Goal: Task Accomplishment & Management: Manage account settings

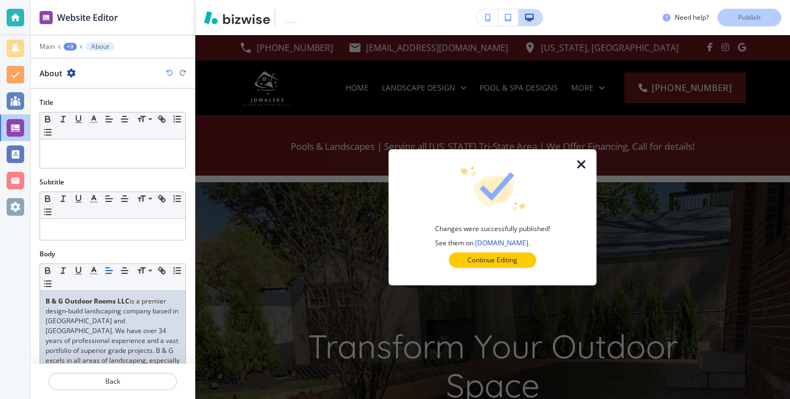
scroll to position [652, 0]
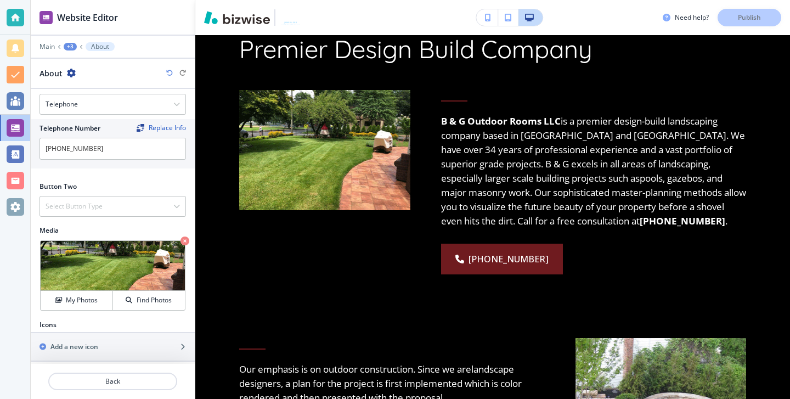
click at [21, 14] on div at bounding box center [16, 18] width 18 height 18
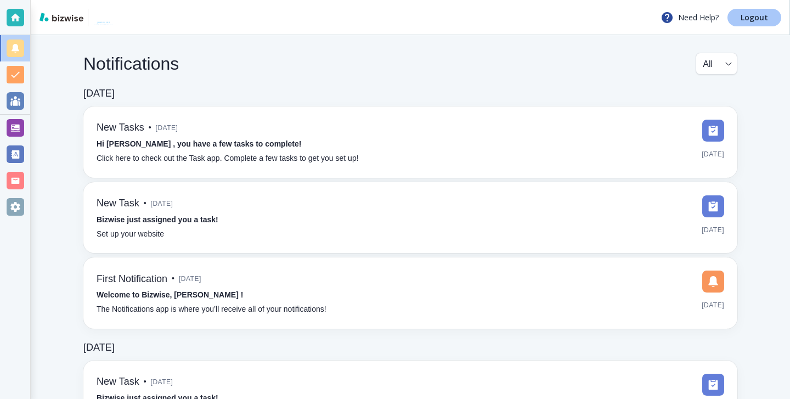
click at [768, 25] on link "Logout" at bounding box center [754, 18] width 54 height 18
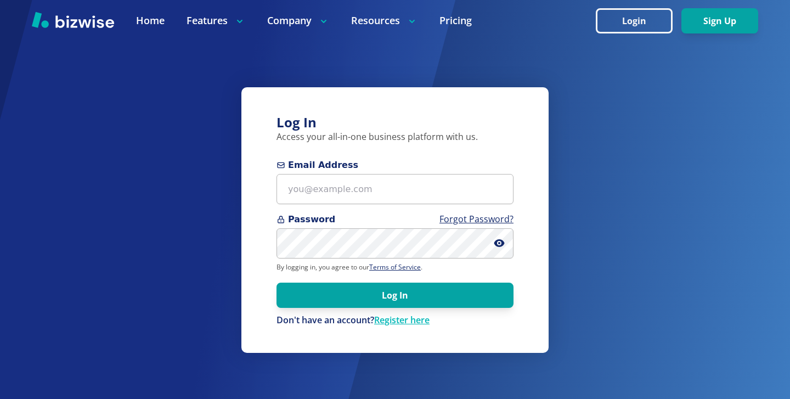
click at [346, 207] on form "Email Address Password Forgot Password? By logging in, you agree to our Terms o…" at bounding box center [394, 242] width 237 height 168
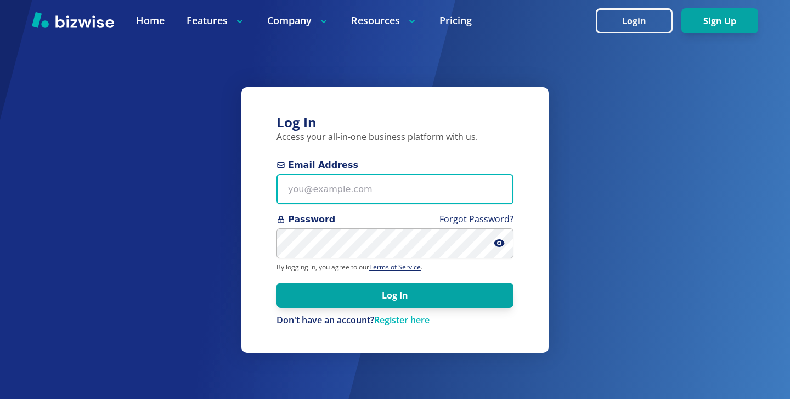
click at [346, 199] on input "Email Address" at bounding box center [394, 189] width 237 height 30
paste input "joseph@jomalekscleaningservices.com"
type input "joseph@jomalekscleaningservices.com"
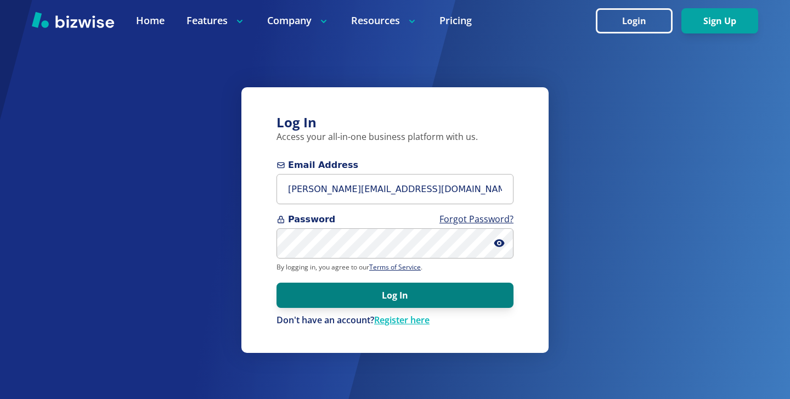
click at [351, 304] on button "Log In" at bounding box center [394, 294] width 237 height 25
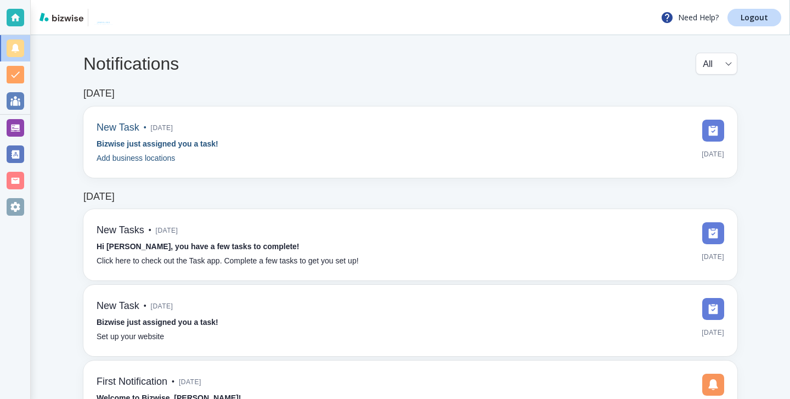
scroll to position [2, 0]
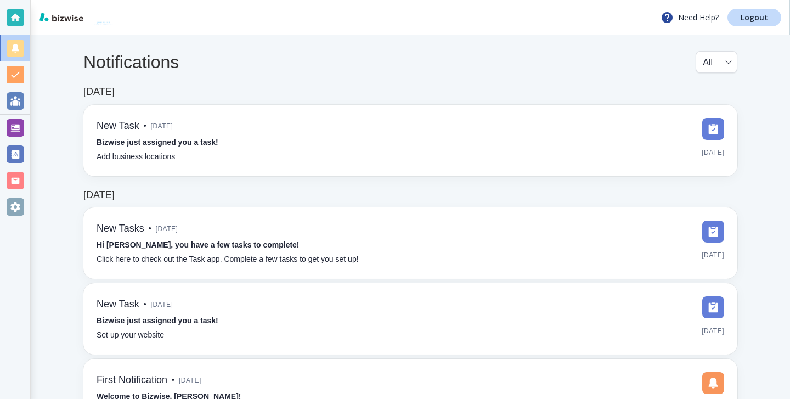
click at [26, 132] on div at bounding box center [15, 128] width 30 height 26
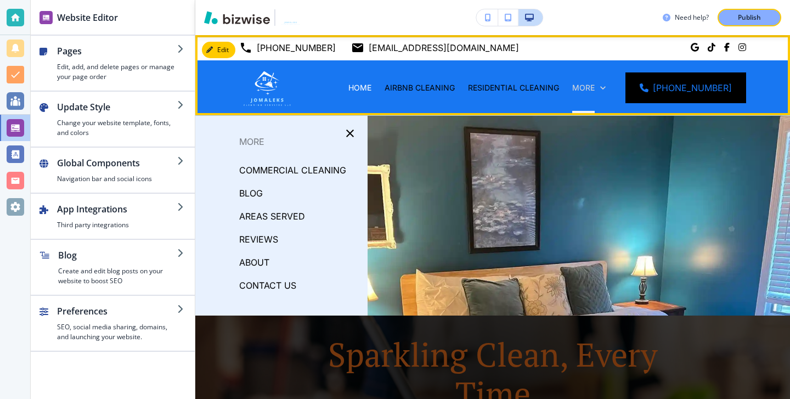
click at [594, 89] on p "More" at bounding box center [583, 87] width 22 height 11
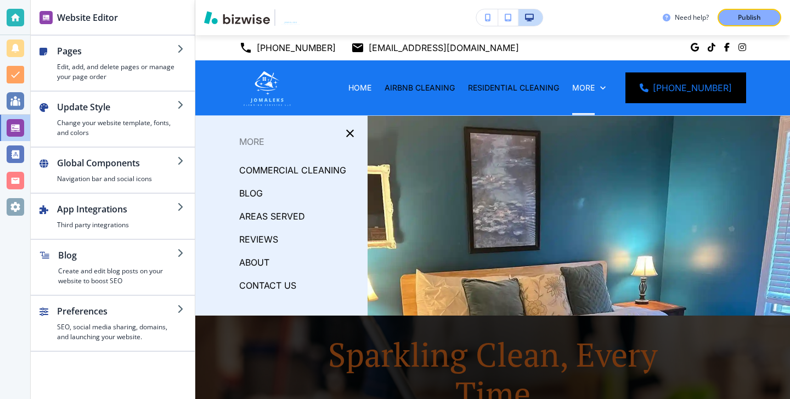
click at [265, 218] on p "AREAS SERVED" at bounding box center [272, 216] width 66 height 16
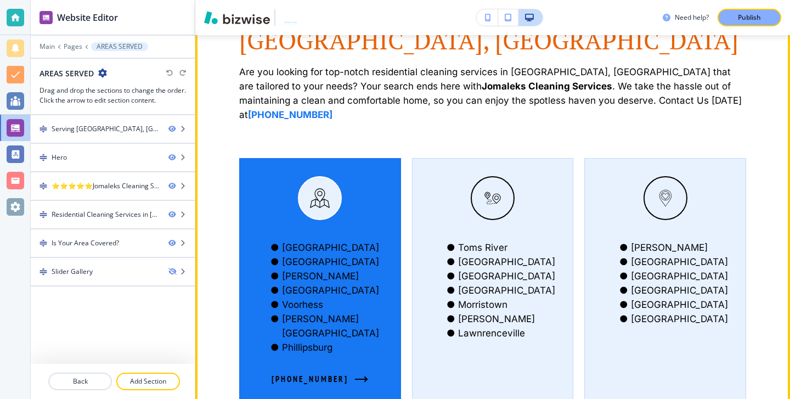
scroll to position [808, 0]
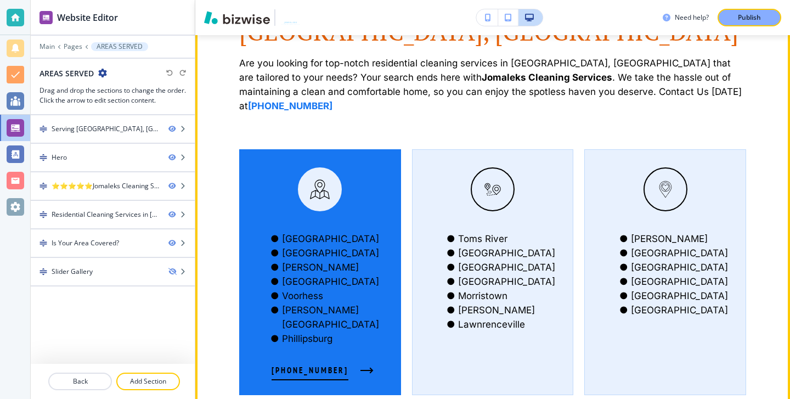
click at [258, 264] on div "Mount Laurel Cherry Hill Marlton Camden Voorhess Asbury Park Phillipsburg (856)…" at bounding box center [320, 272] width 162 height 246
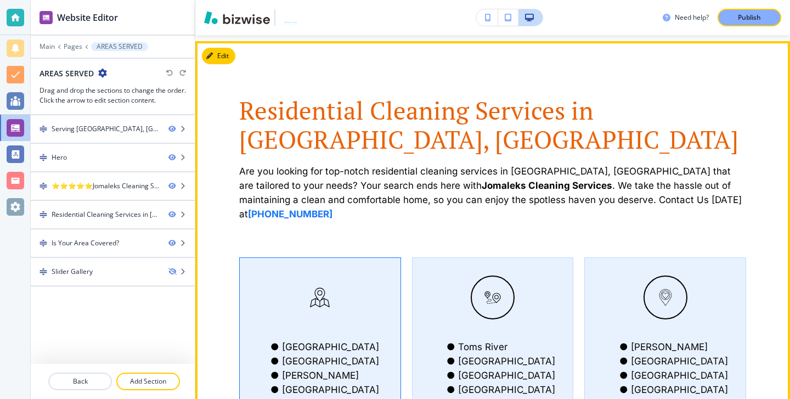
scroll to position [657, 0]
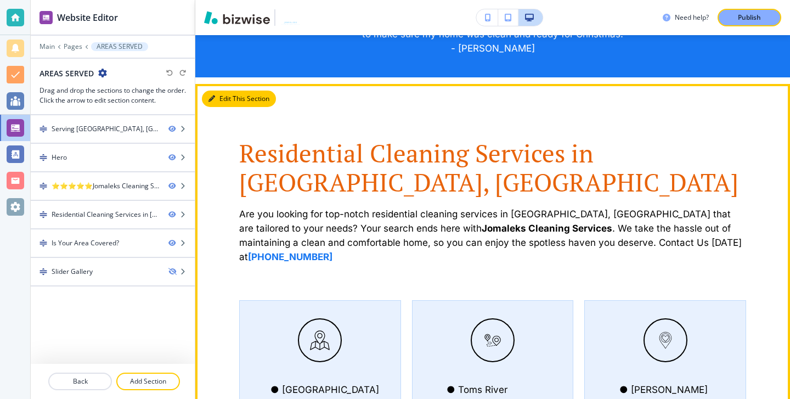
click at [207, 95] on button "Edit This Section" at bounding box center [239, 98] width 74 height 16
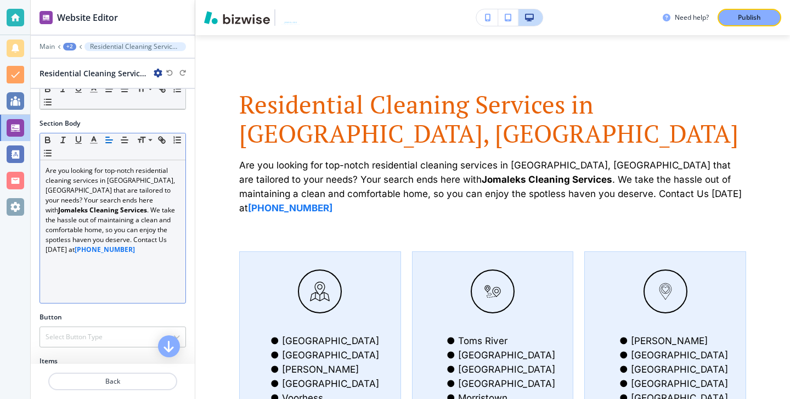
scroll to position [354, 0]
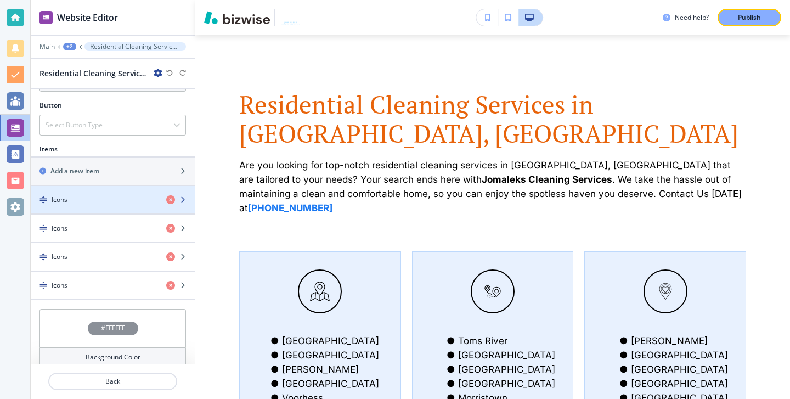
click at [124, 205] on div "button" at bounding box center [113, 209] width 164 height 9
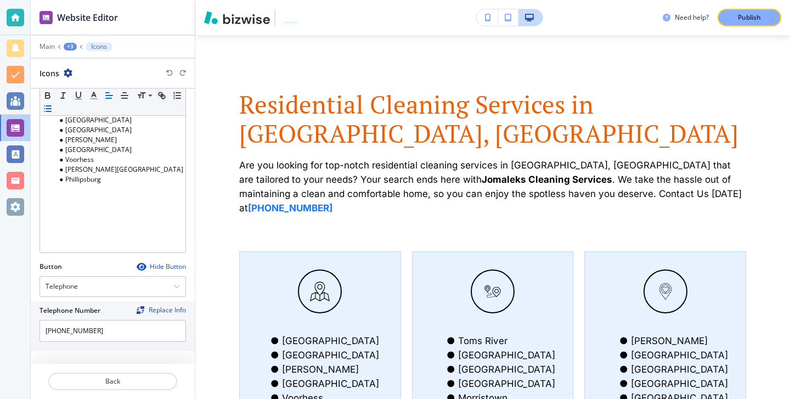
scroll to position [297, 0]
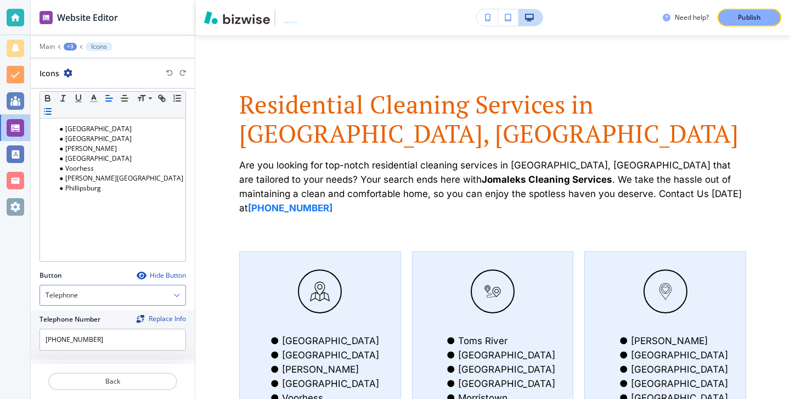
click at [147, 294] on div "Telephone" at bounding box center [112, 295] width 145 height 20
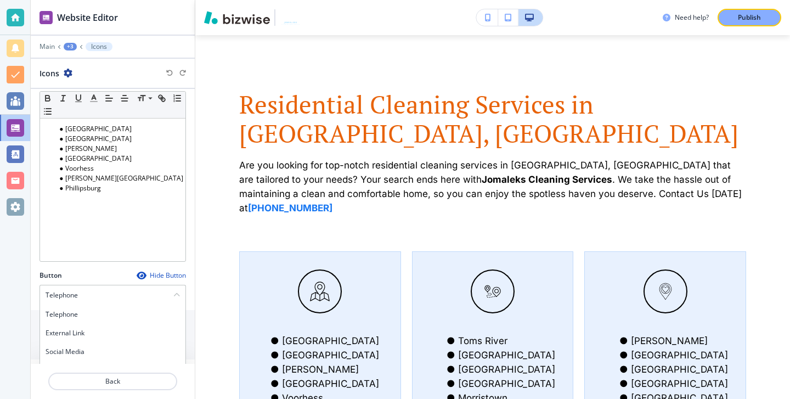
click at [143, 276] on icon "button" at bounding box center [141, 275] width 9 height 9
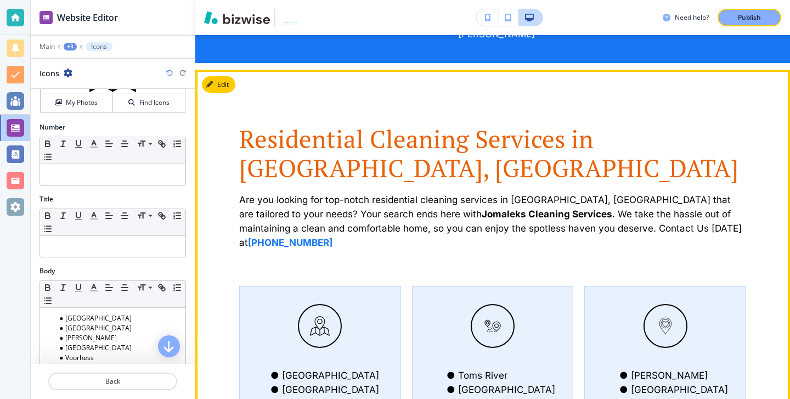
scroll to position [669, 0]
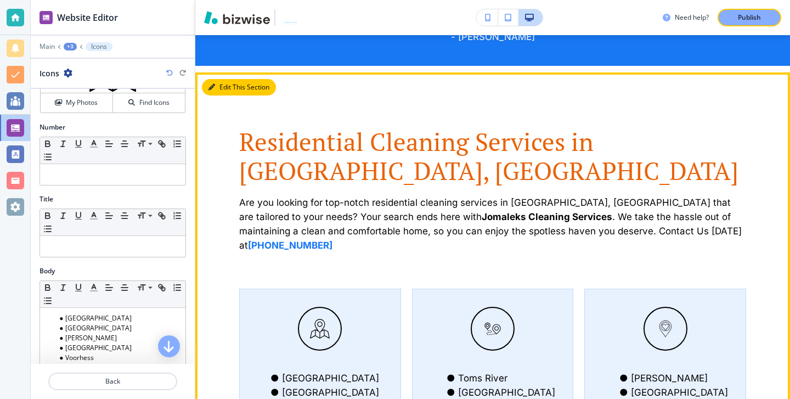
click at [215, 87] on button "Edit This Section" at bounding box center [239, 87] width 74 height 16
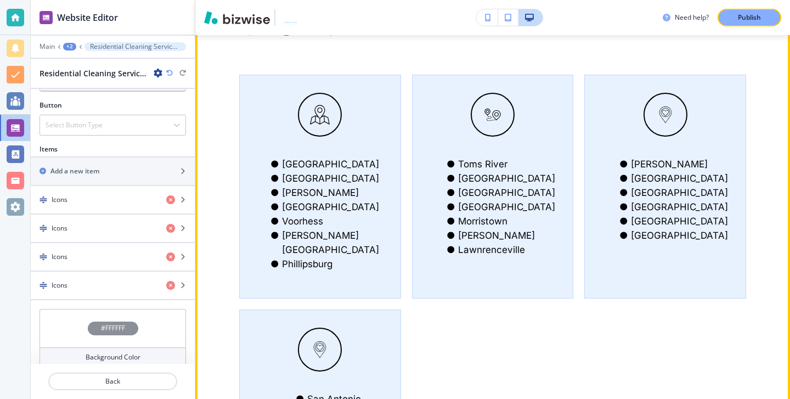
scroll to position [997, 0]
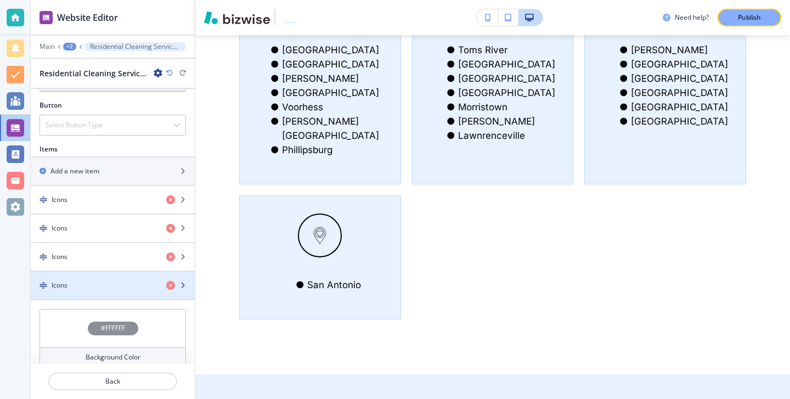
click at [112, 290] on div "button" at bounding box center [113, 294] width 164 height 9
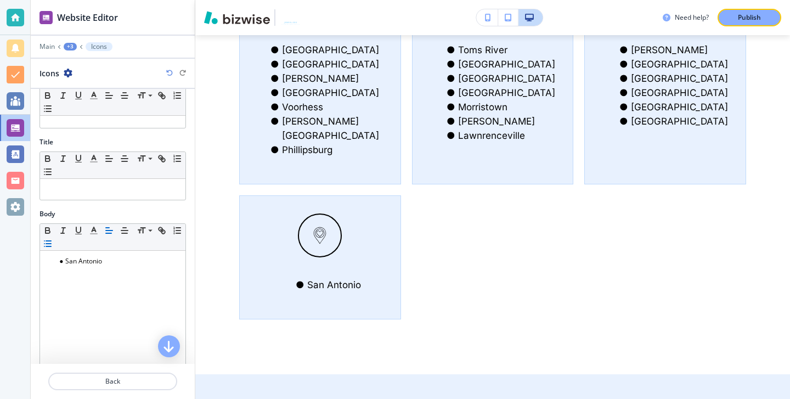
scroll to position [248, 0]
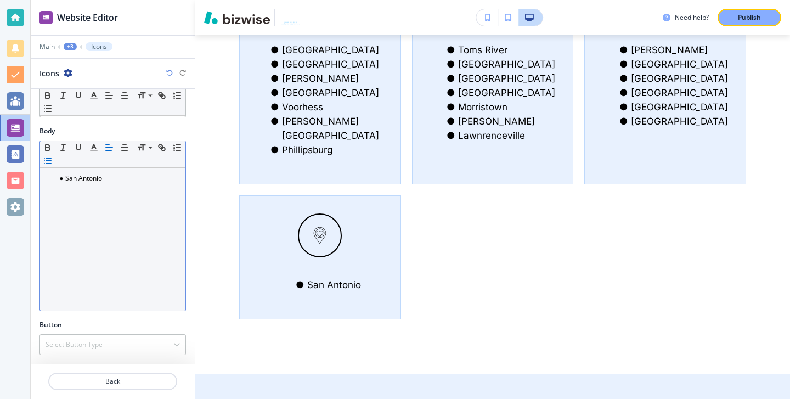
click at [112, 182] on li "San Antonio" at bounding box center [117, 178] width 124 height 10
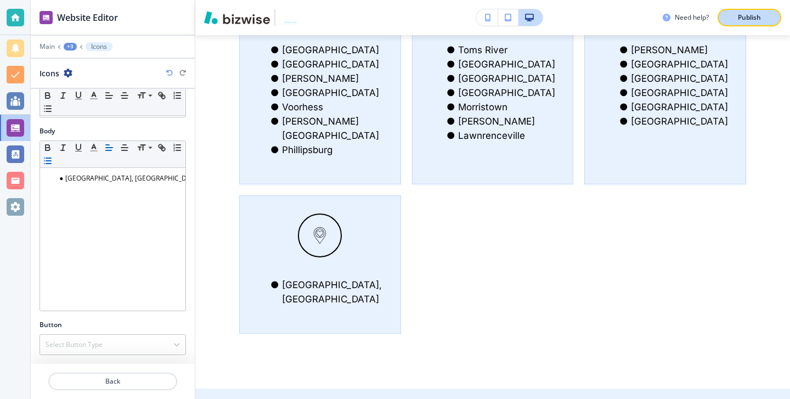
click at [751, 24] on button "Publish" at bounding box center [749, 18] width 64 height 18
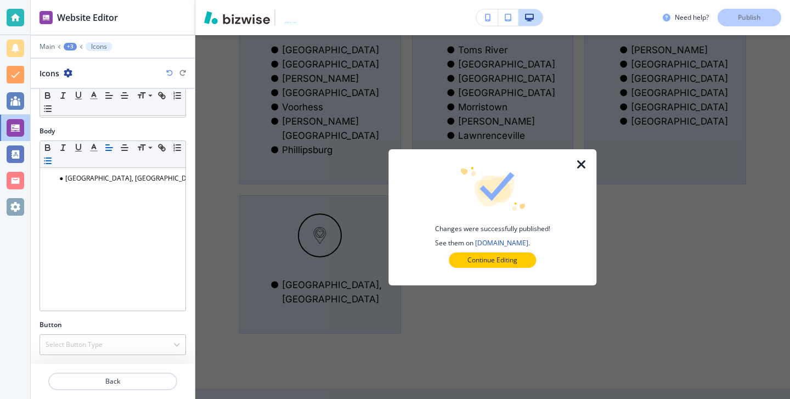
click at [581, 161] on icon "button" at bounding box center [581, 164] width 13 height 13
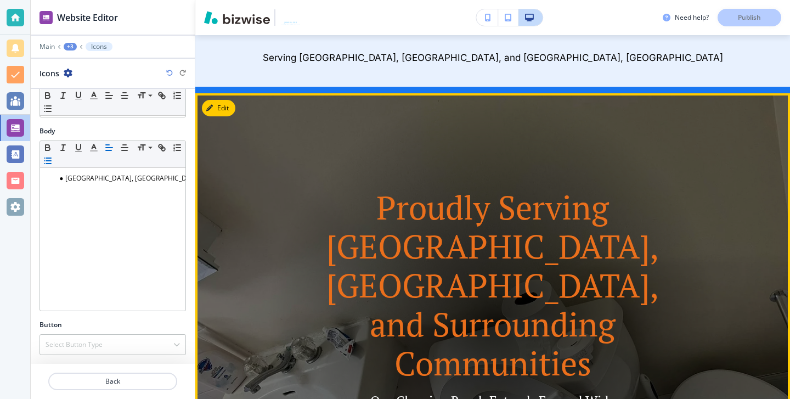
scroll to position [0, 0]
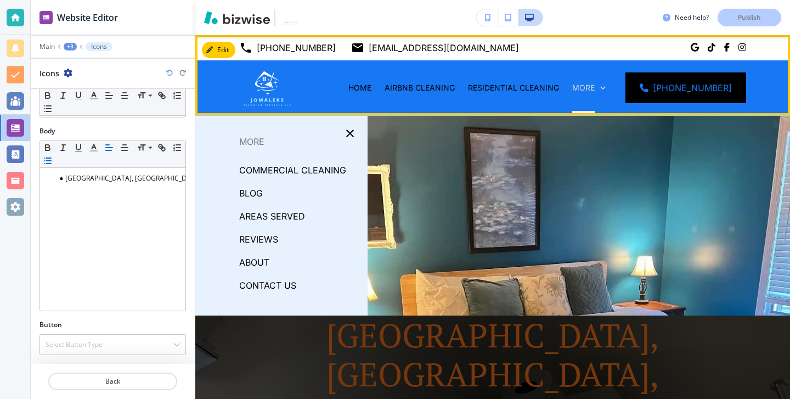
click at [608, 90] on icon at bounding box center [602, 87] width 11 height 11
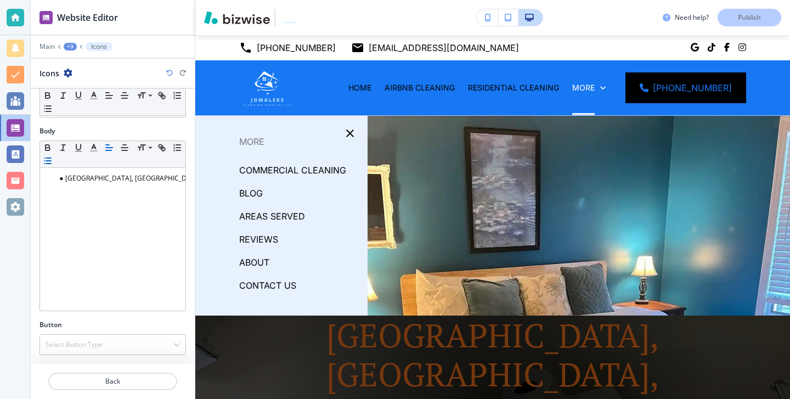
click at [266, 242] on p "REVIEWS" at bounding box center [258, 239] width 39 height 16
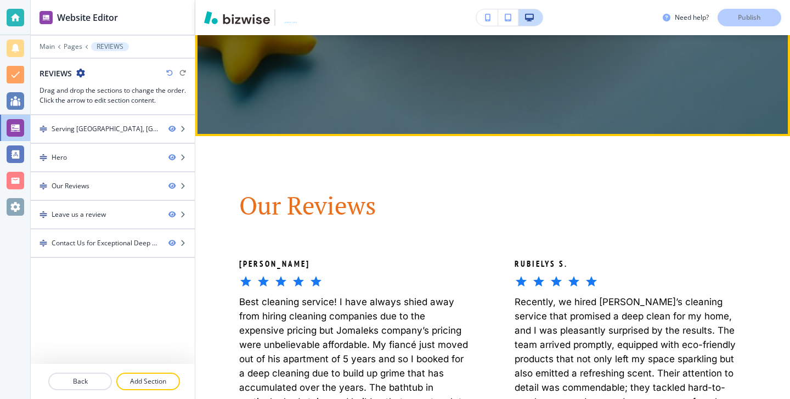
scroll to position [555, 0]
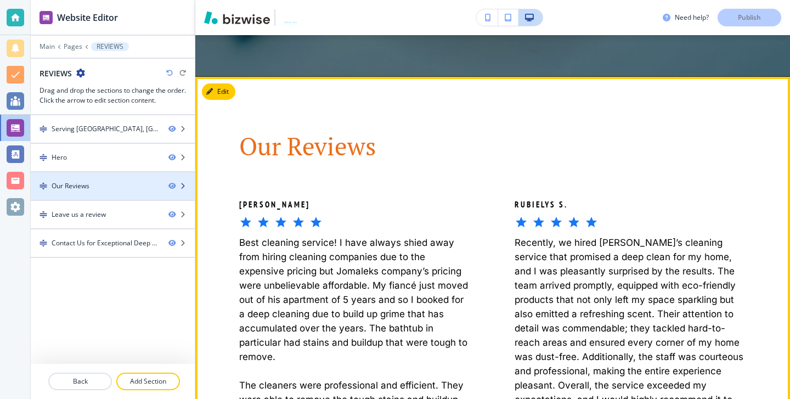
click at [107, 182] on div "Our Reviews" at bounding box center [95, 186] width 129 height 10
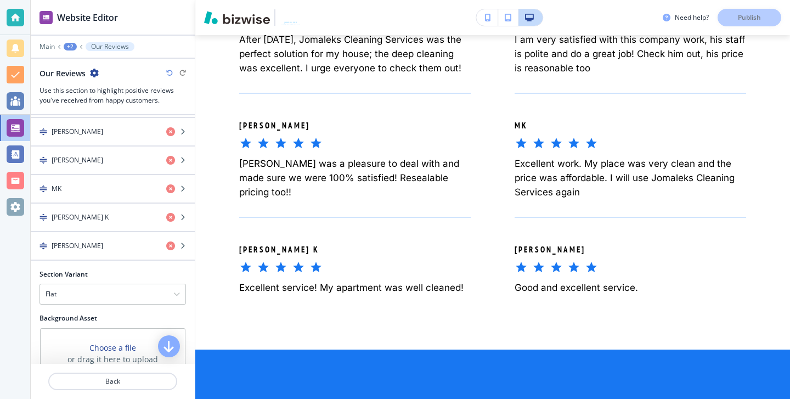
scroll to position [710, 0]
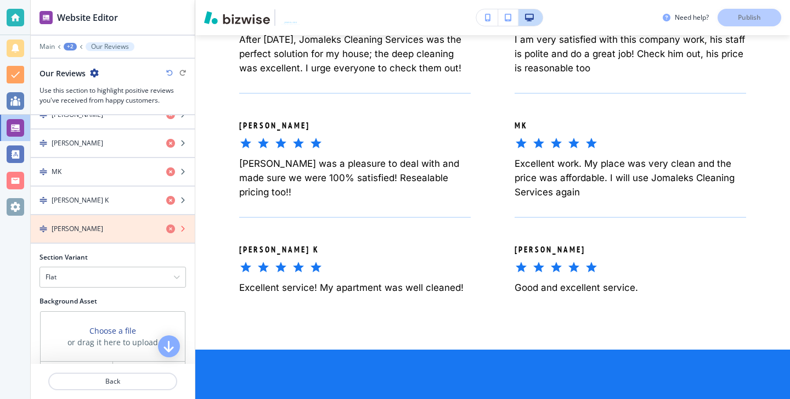
click at [169, 228] on icon "button" at bounding box center [170, 228] width 9 height 9
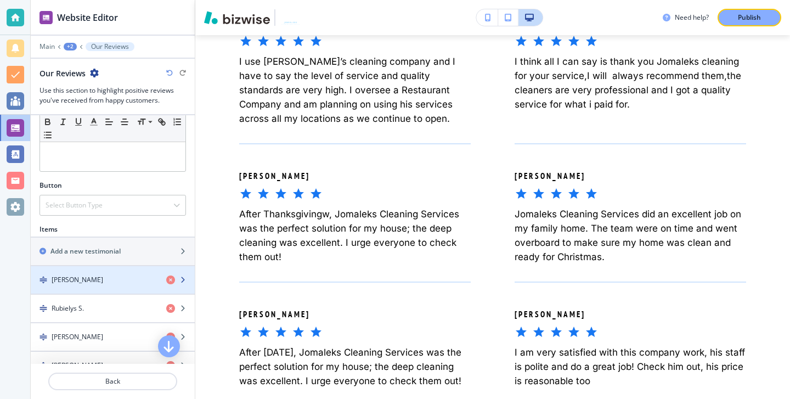
scroll to position [277, 0]
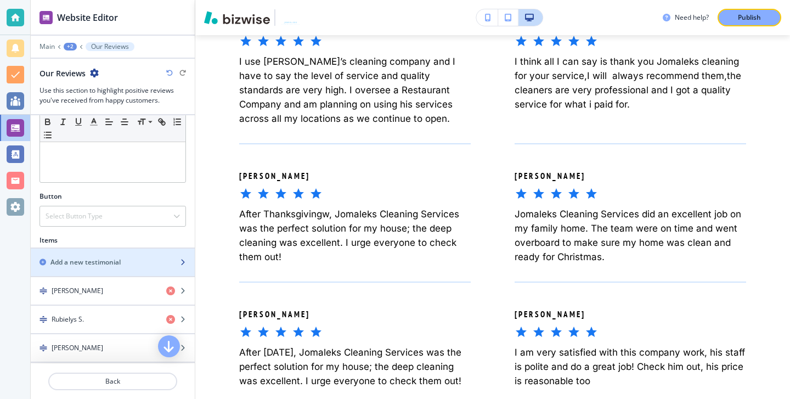
click at [121, 268] on div "button" at bounding box center [113, 271] width 164 height 9
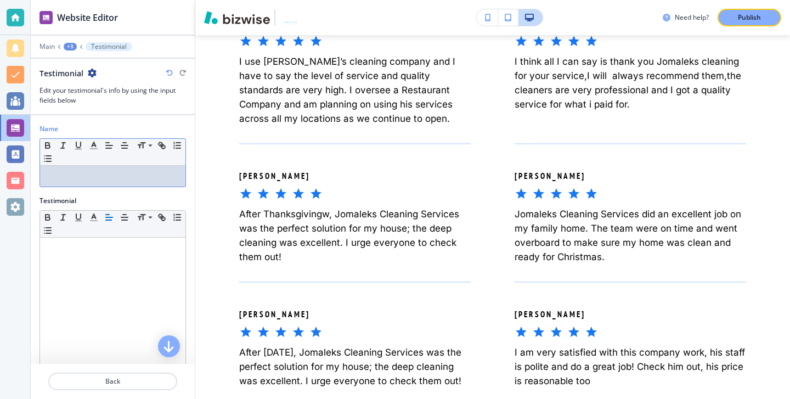
click at [158, 171] on div at bounding box center [112, 176] width 145 height 21
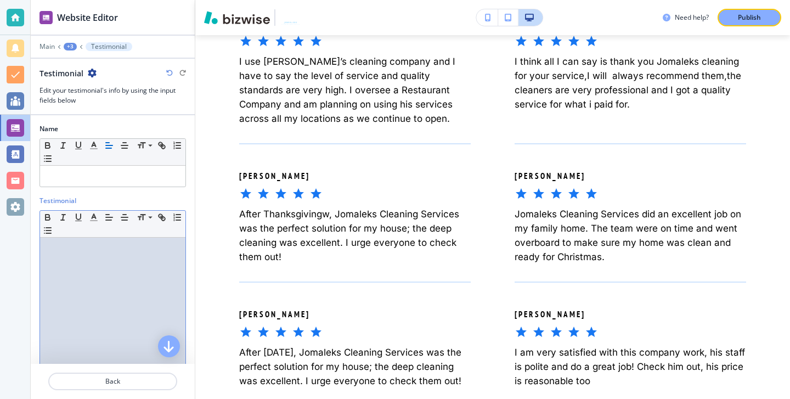
click at [123, 264] on div at bounding box center [112, 308] width 145 height 143
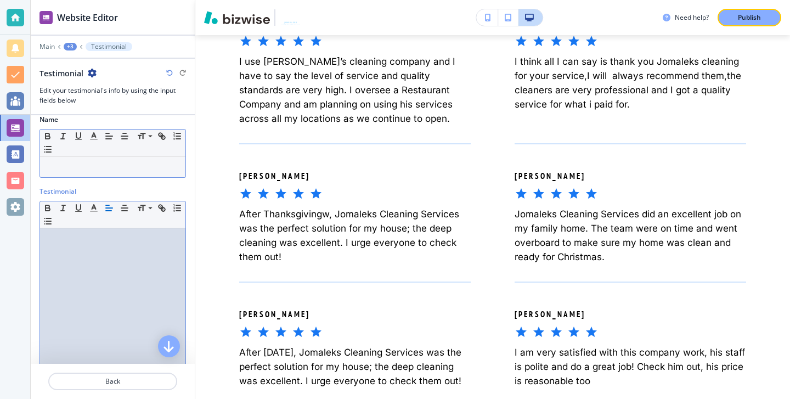
scroll to position [0, 0]
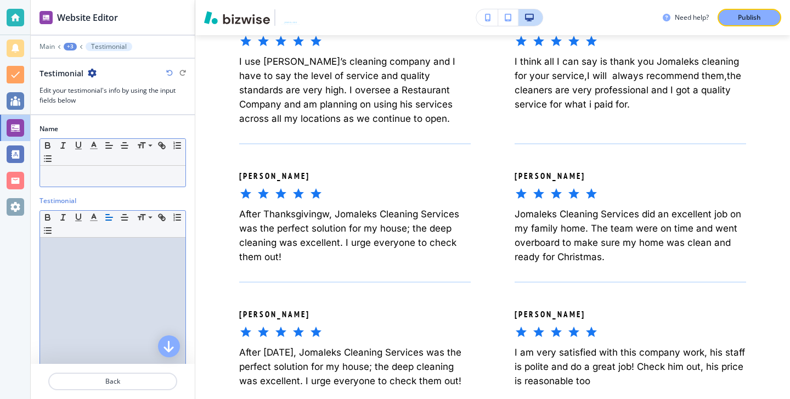
click at [130, 178] on p at bounding box center [113, 176] width 134 height 10
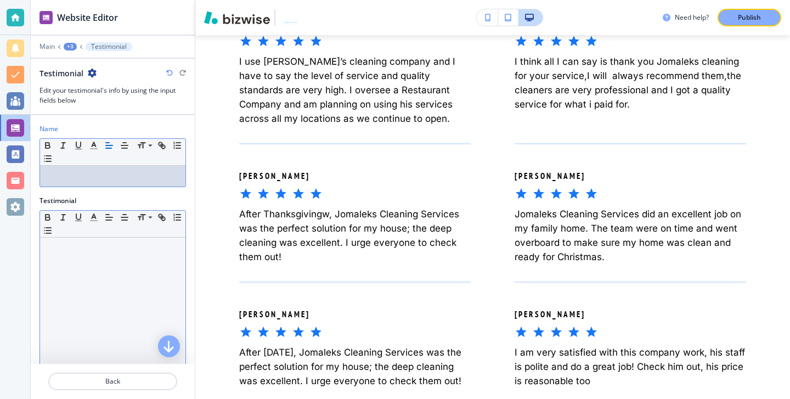
click at [136, 265] on div at bounding box center [112, 308] width 145 height 143
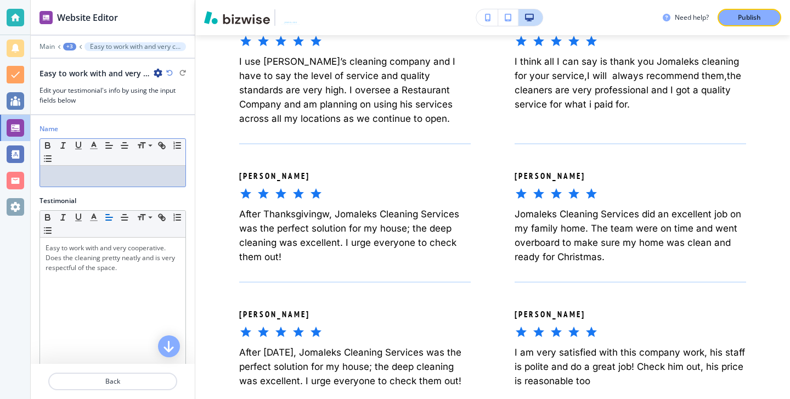
click at [153, 191] on div "Name Small Normal Large Huge" at bounding box center [113, 160] width 164 height 72
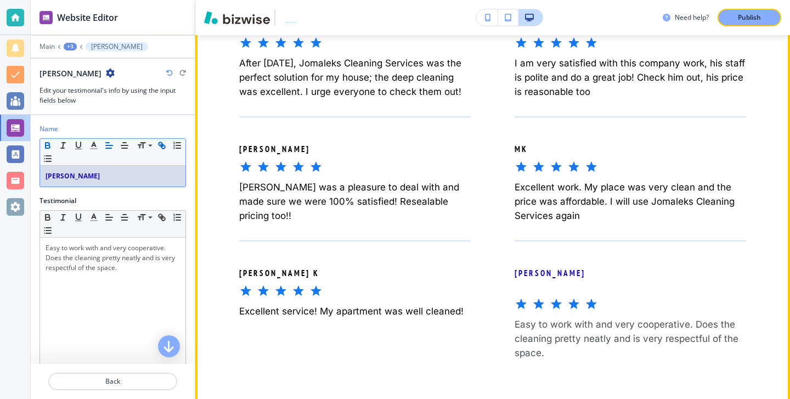
scroll to position [1743, 0]
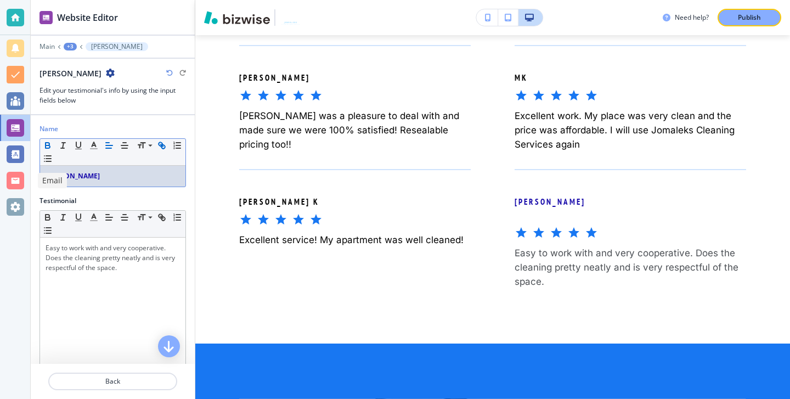
drag, startPoint x: 109, startPoint y: 182, endPoint x: 18, endPoint y: 178, distance: 90.5
click at [18, 178] on div "Website Editor Main +3 Deeya Balingue Deeya Balingue Edit your testimonial's in…" at bounding box center [395, 199] width 790 height 399
click at [96, 146] on icon "button" at bounding box center [94, 145] width 10 height 10
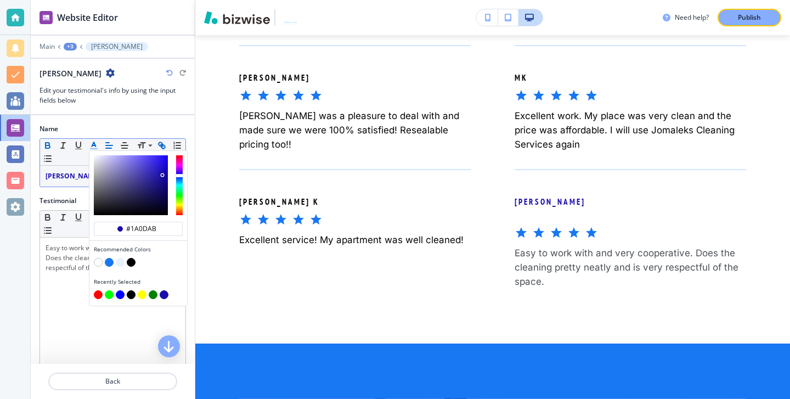
click at [133, 259] on button "button" at bounding box center [131, 262] width 9 height 9
type input "#000000"
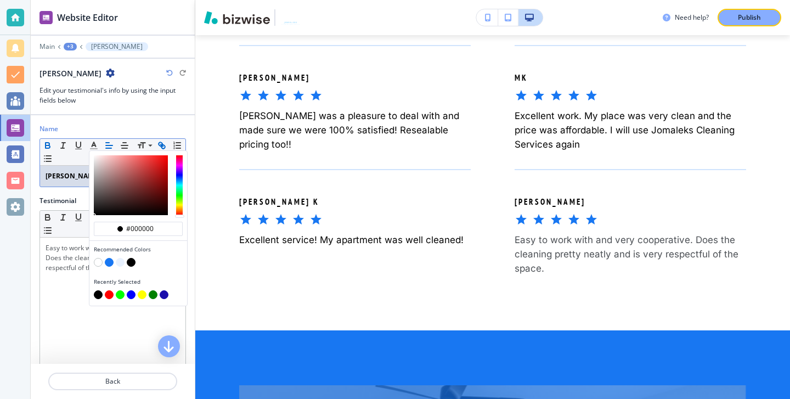
click at [77, 122] on div at bounding box center [113, 119] width 164 height 9
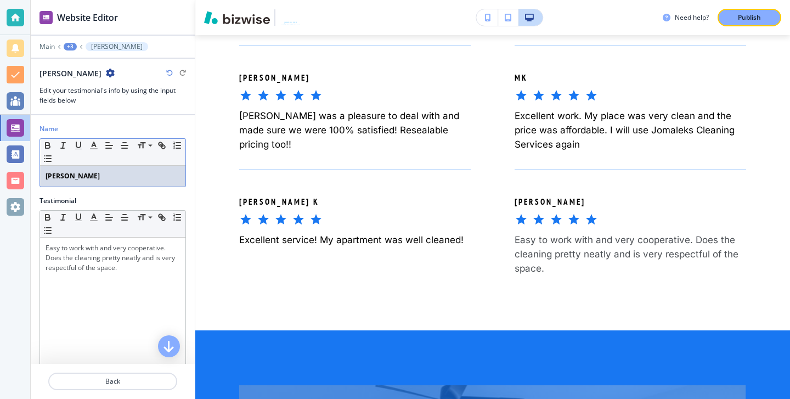
click at [100, 181] on div "Deeya Balingue" at bounding box center [112, 176] width 145 height 21
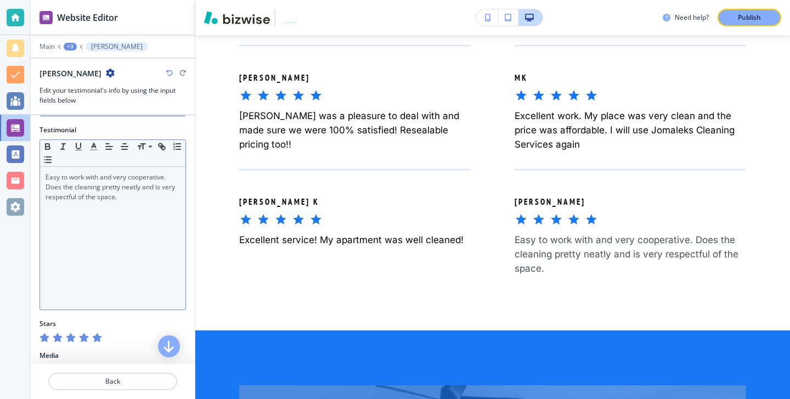
scroll to position [59, 0]
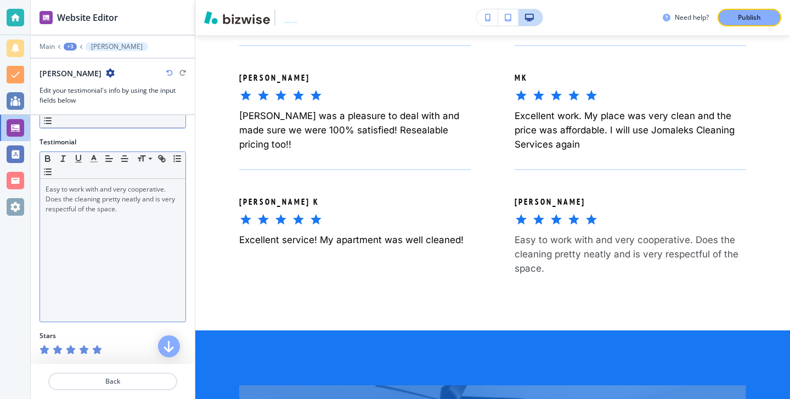
click at [128, 223] on div "Easy to work with and very cooperative. Does the cleaning pretty neatly and is …" at bounding box center [112, 250] width 145 height 143
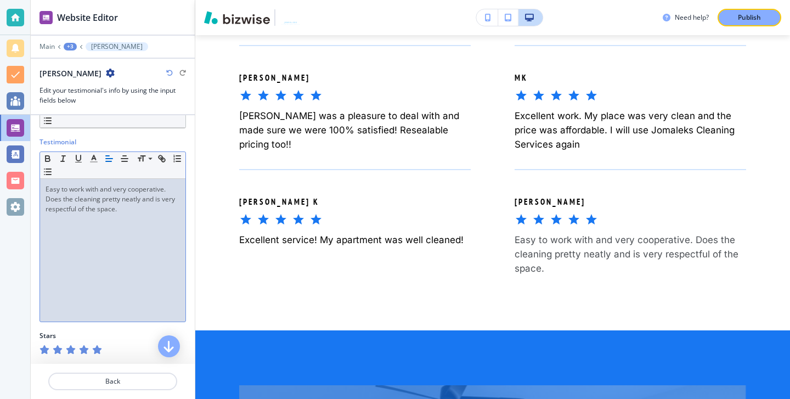
click at [133, 214] on div "Easy to work with and very cooperative. Does the cleaning pretty neatly and is …" at bounding box center [112, 250] width 145 height 143
click at [134, 208] on p "Easy to work with and very cooperative. Does the cleaning pretty neatly and is …" at bounding box center [113, 199] width 134 height 30
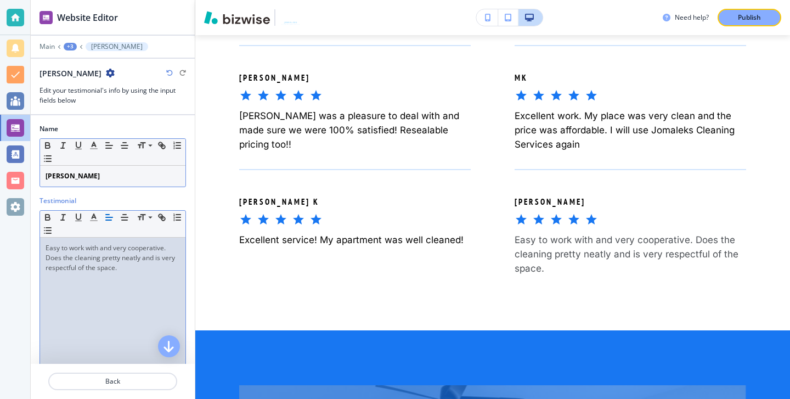
click at [128, 177] on p "Deeya Balingue" at bounding box center [113, 176] width 134 height 10
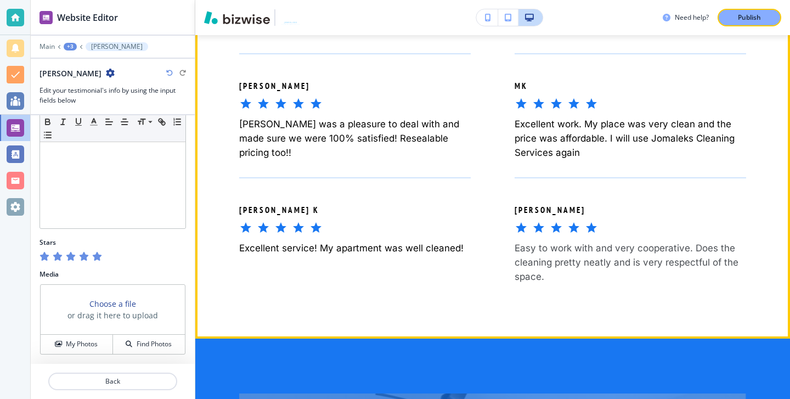
scroll to position [1733, 0]
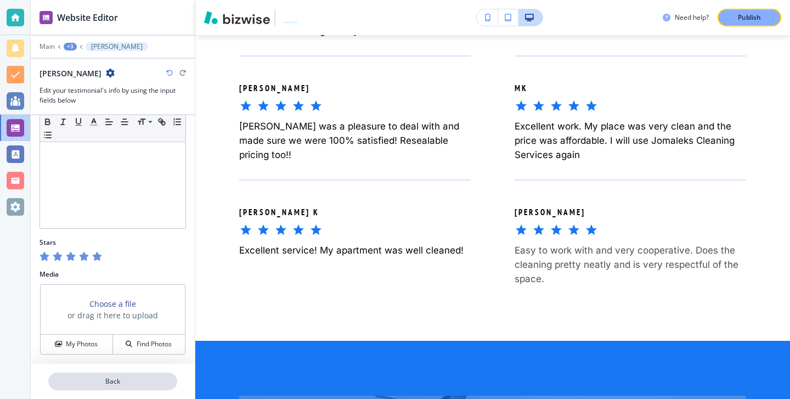
click at [120, 377] on p "Back" at bounding box center [112, 381] width 127 height 10
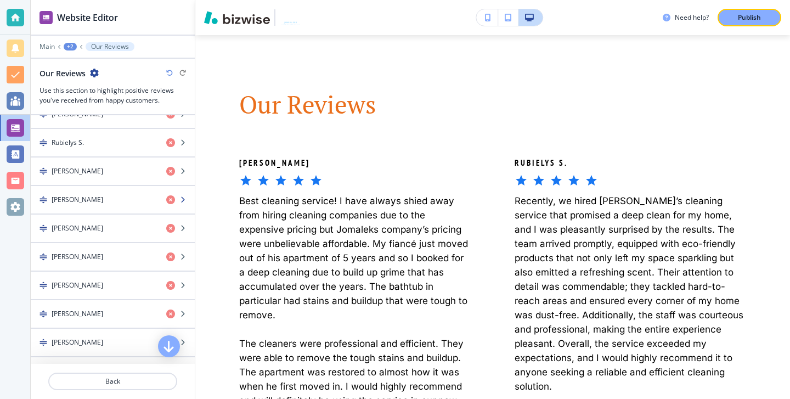
scroll to position [417, 0]
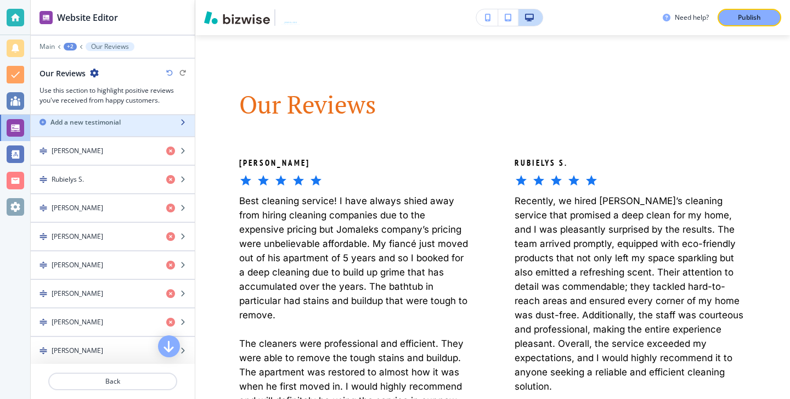
click at [144, 121] on div "Add a new testimonial" at bounding box center [101, 122] width 140 height 10
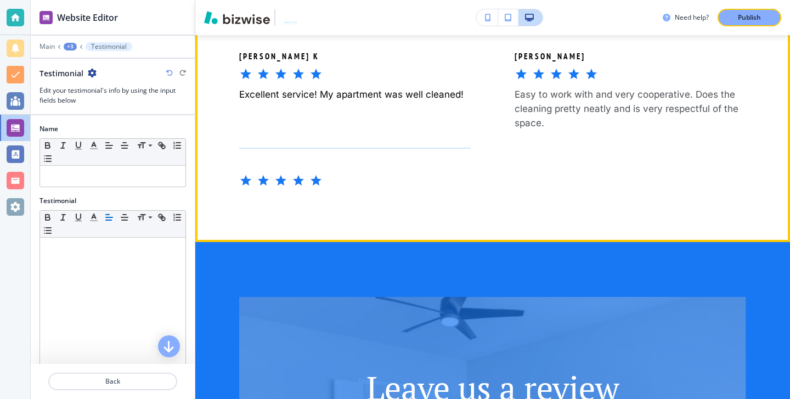
scroll to position [1871, 0]
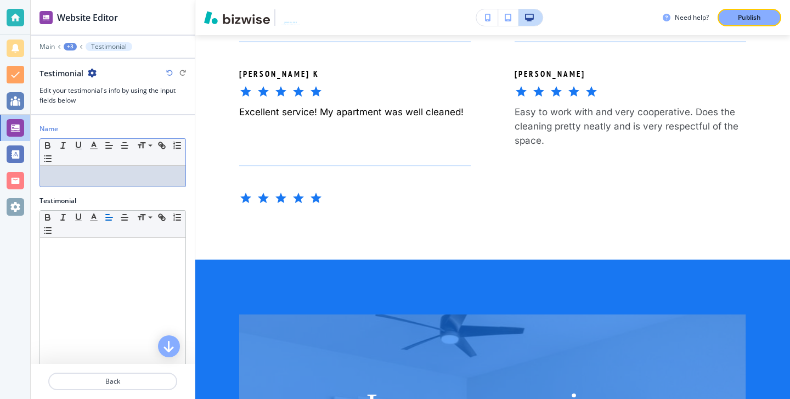
click at [169, 176] on p at bounding box center [113, 176] width 134 height 10
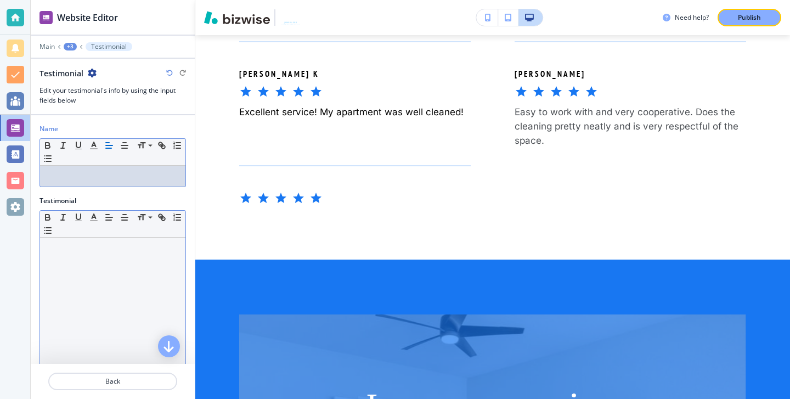
click at [128, 260] on div at bounding box center [112, 308] width 145 height 143
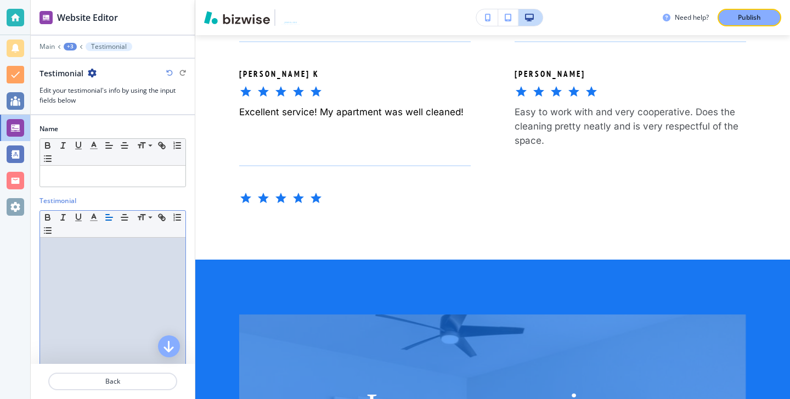
paste div
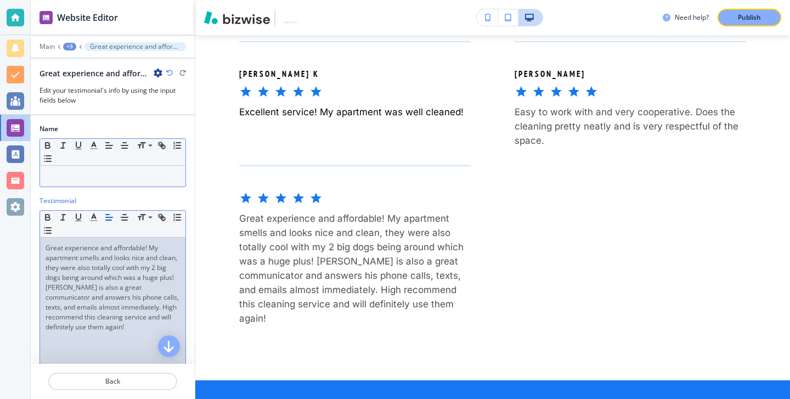
click at [107, 181] on div at bounding box center [112, 176] width 145 height 21
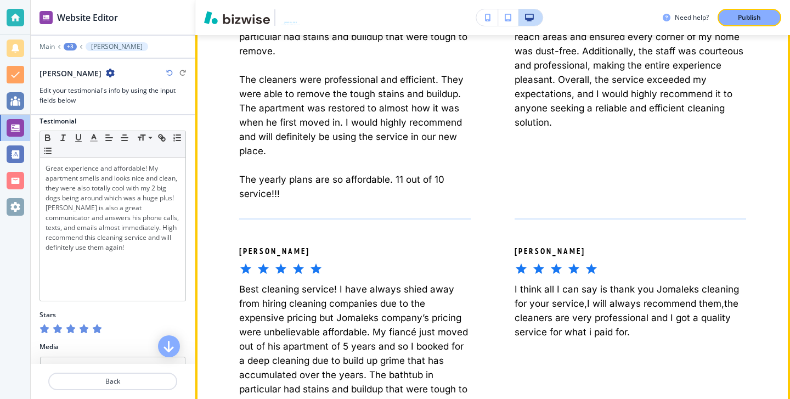
scroll to position [719, 0]
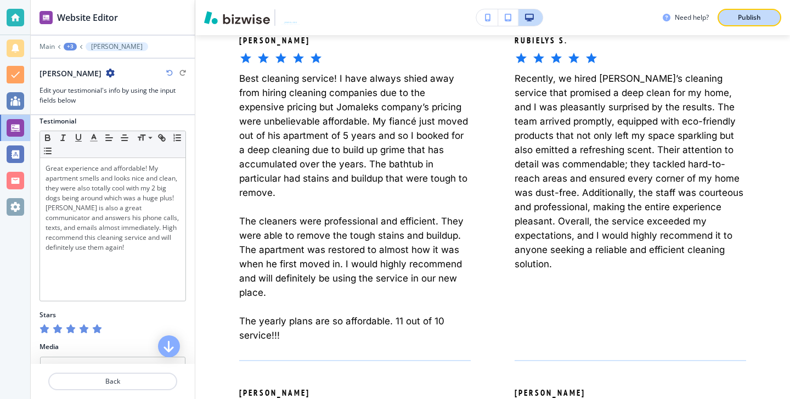
click at [759, 23] on button "Publish" at bounding box center [749, 18] width 64 height 18
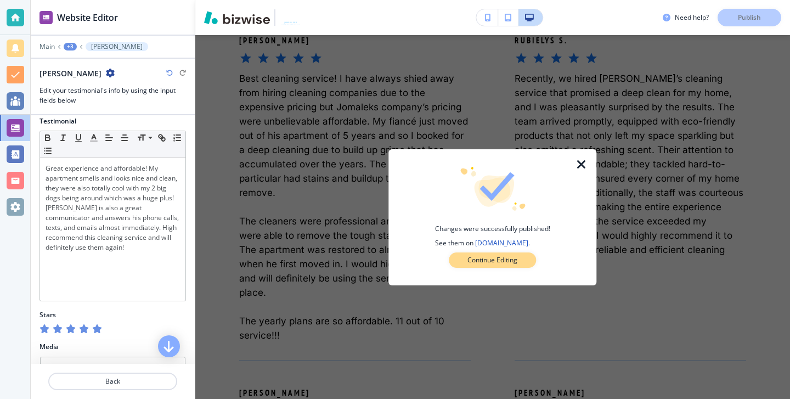
click at [516, 265] on button "Continue Editing" at bounding box center [492, 259] width 87 height 15
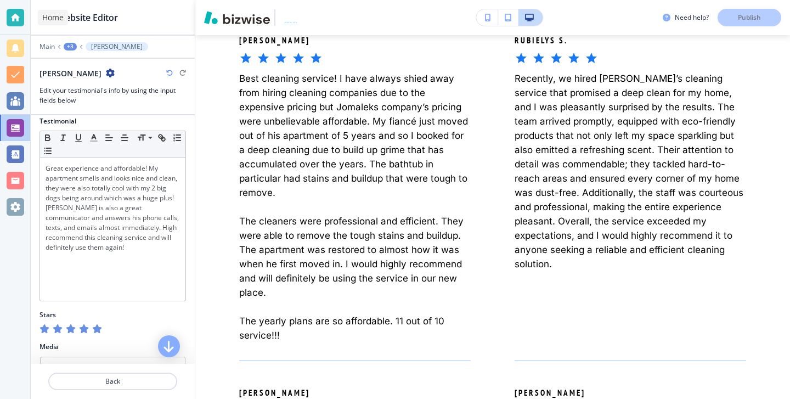
click at [18, 18] on div at bounding box center [16, 18] width 18 height 18
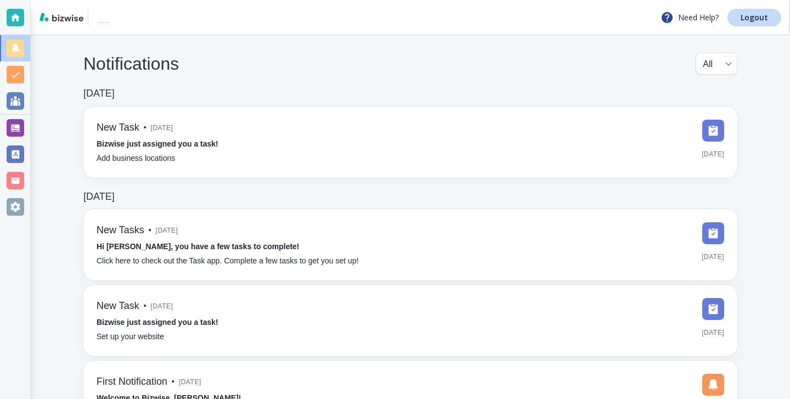
click at [769, 30] on div "Need Help? Logout" at bounding box center [410, 17] width 759 height 35
click at [769, 25] on link "Logout" at bounding box center [754, 18] width 54 height 18
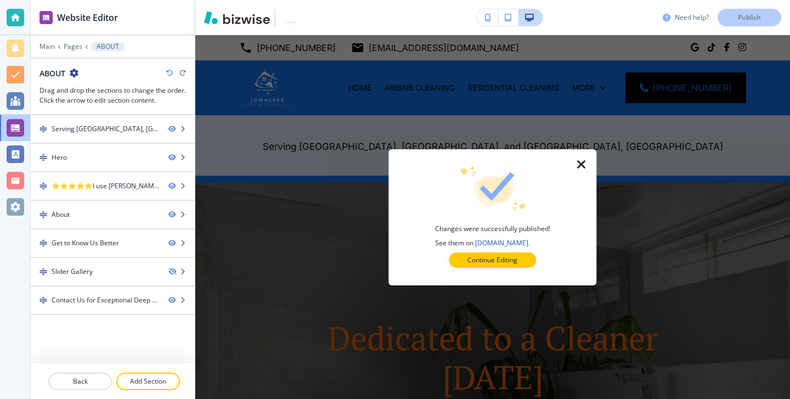
scroll to position [1490, 0]
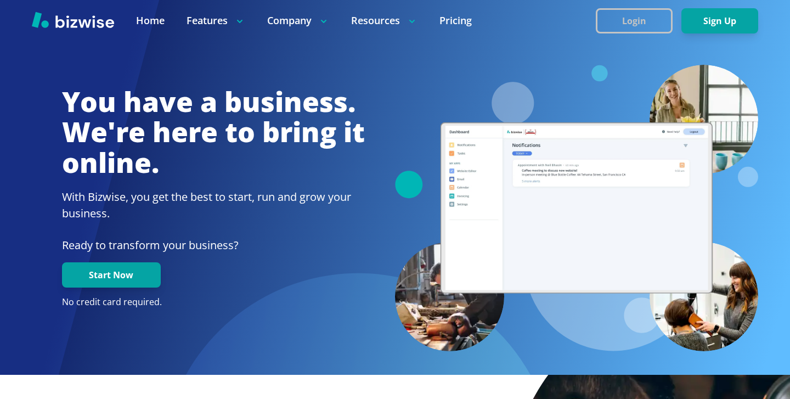
click at [633, 32] on button "Login" at bounding box center [633, 20] width 77 height 25
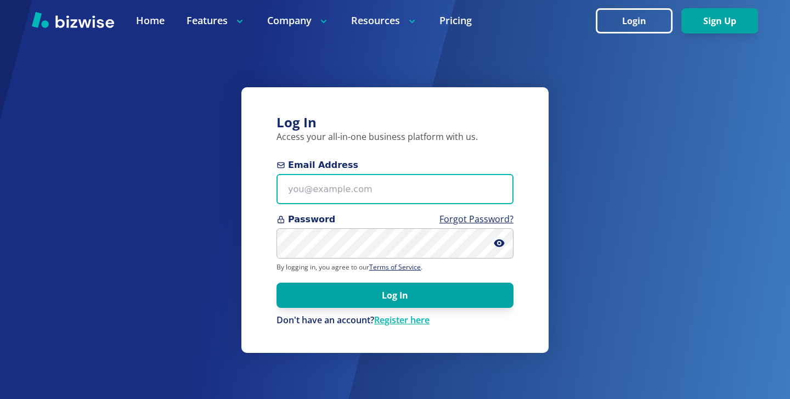
click at [422, 185] on input "Email Address" at bounding box center [394, 189] width 237 height 30
paste input "[EMAIL_ADDRESS][DOMAIN_NAME]"
type input "bridgetteonestop@gmail.com"
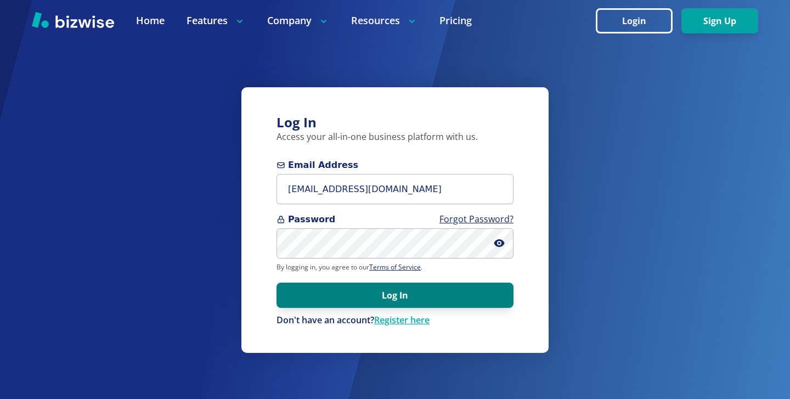
click at [399, 302] on button "Log In" at bounding box center [394, 294] width 237 height 25
